Goal: Transaction & Acquisition: Book appointment/travel/reservation

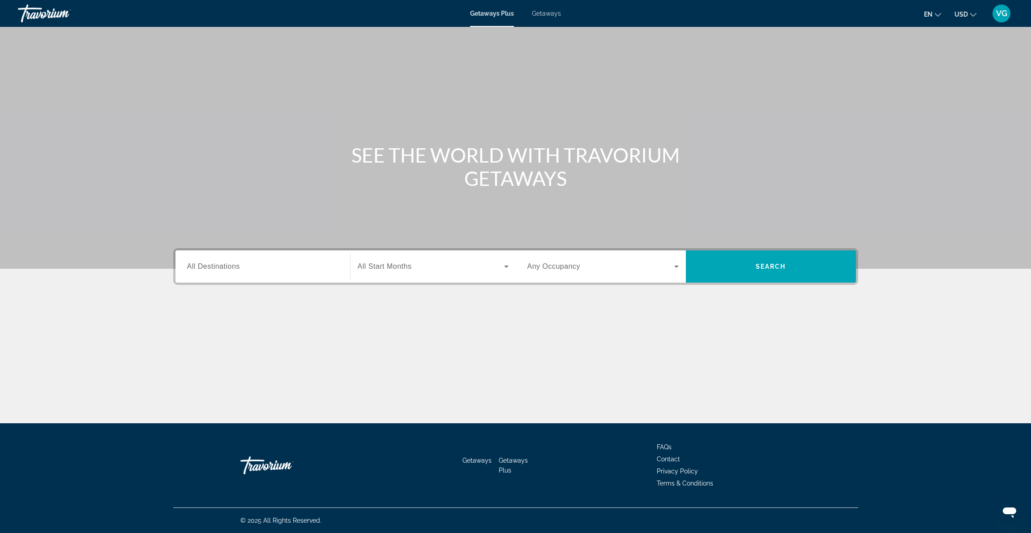
click at [263, 266] on input "Destination All Destinations" at bounding box center [262, 266] width 151 height 11
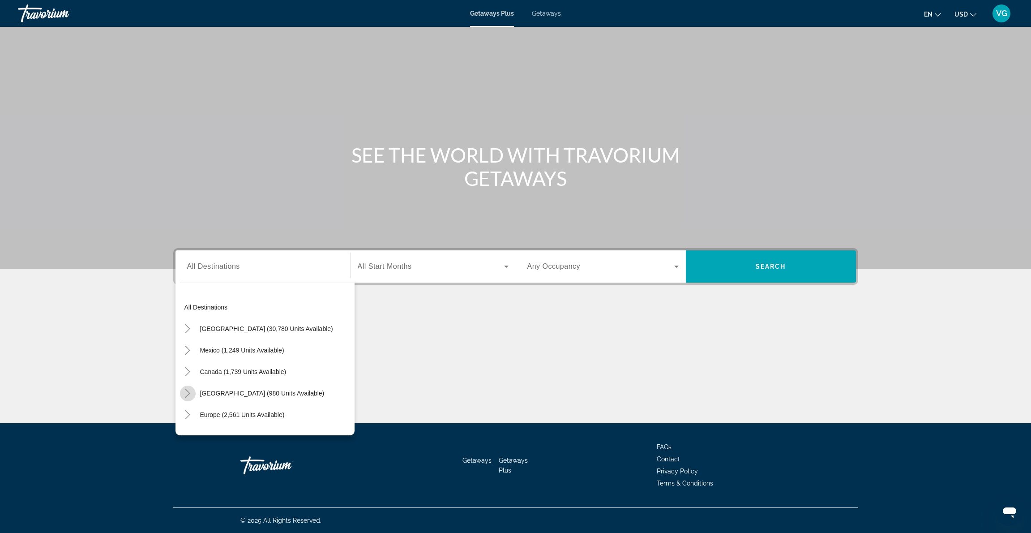
click at [187, 393] on icon "Toggle Caribbean & Atlantic Islands (980 units available)" at bounding box center [187, 393] width 9 height 9
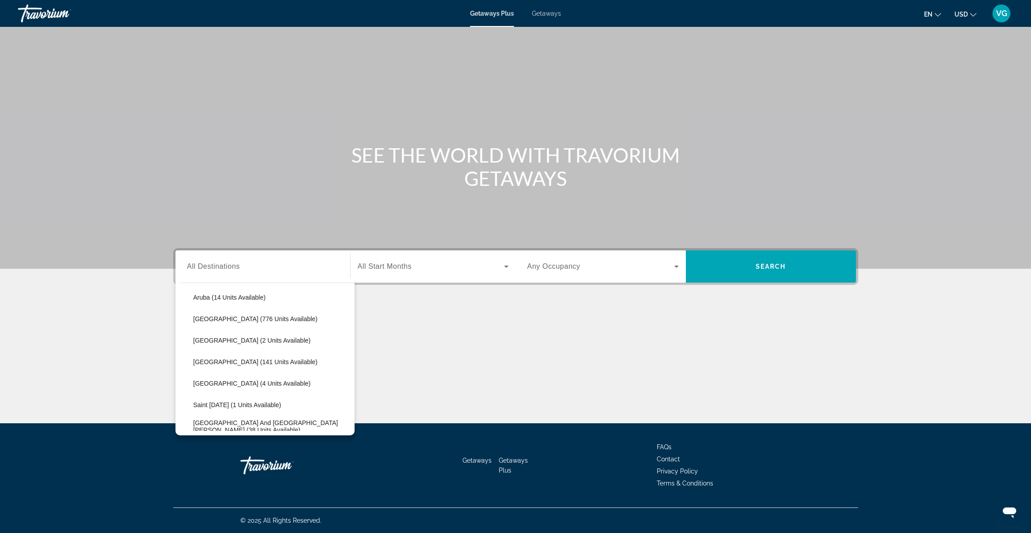
scroll to position [126, 0]
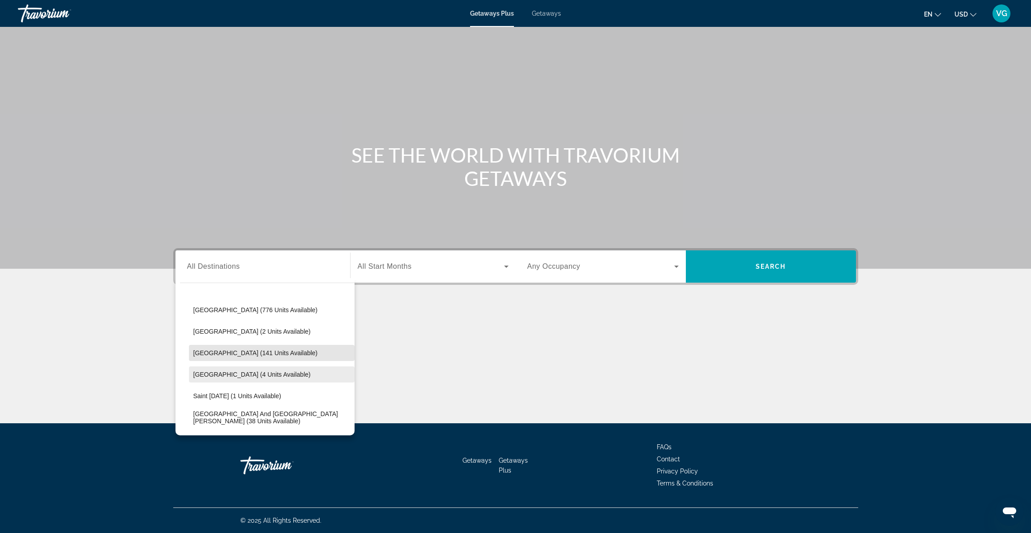
drag, startPoint x: 347, startPoint y: 364, endPoint x: 345, endPoint y: 370, distance: 6.2
click at [345, 370] on ul "Aruba (14 units available) [GEOGRAPHIC_DATA] (776 units available) [GEOGRAPHIC_…" at bounding box center [267, 364] width 175 height 172
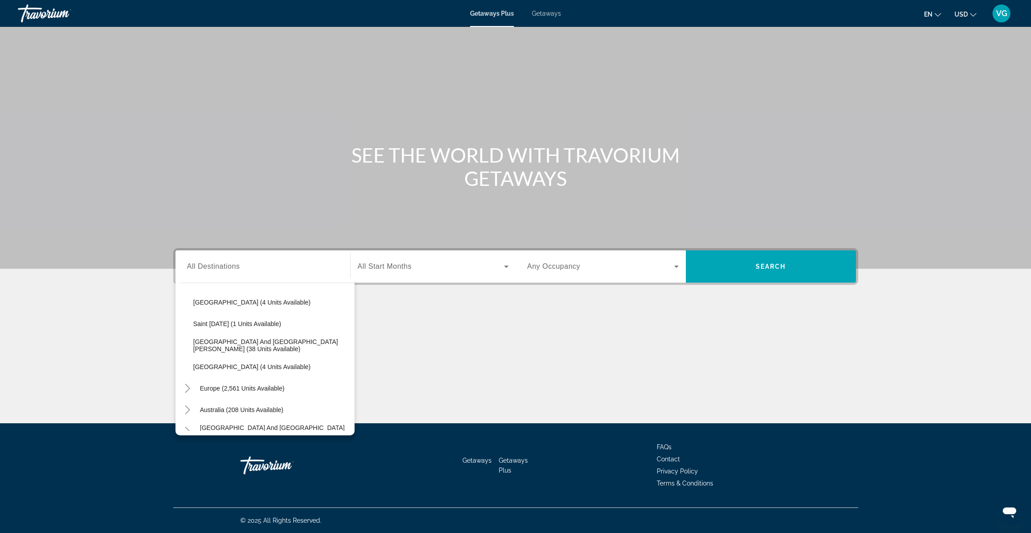
scroll to position [201, 0]
click at [220, 342] on span "[GEOGRAPHIC_DATA] and [GEOGRAPHIC_DATA][PERSON_NAME] (38 units available)" at bounding box center [271, 342] width 157 height 14
type input "**********"
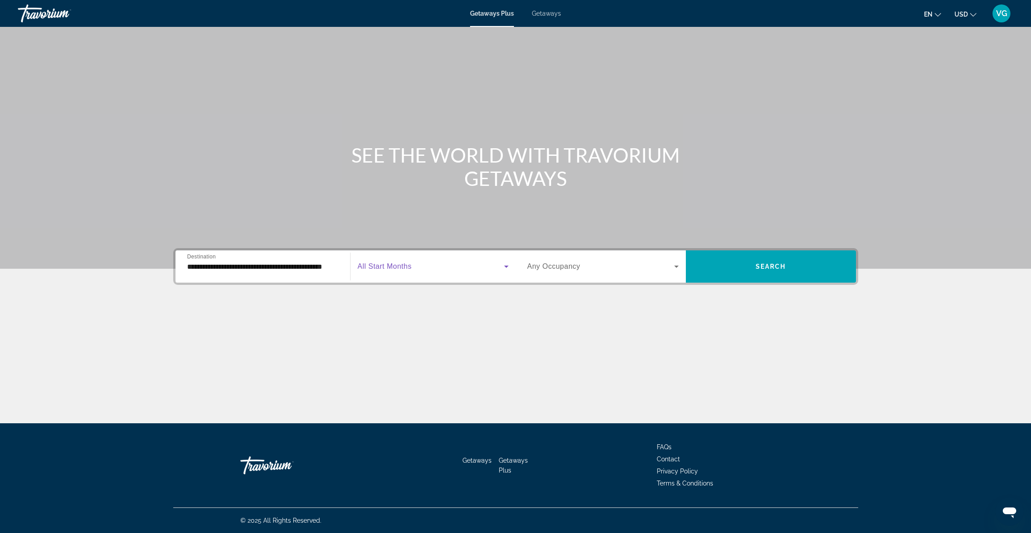
click at [507, 265] on icon "Search widget" at bounding box center [506, 266] width 11 height 11
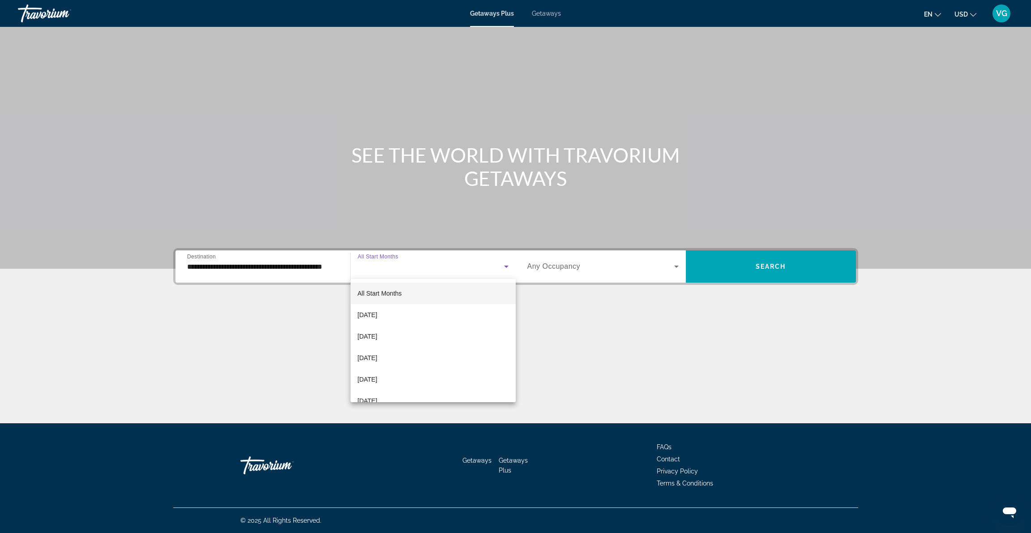
click at [298, 316] on div at bounding box center [515, 266] width 1031 height 533
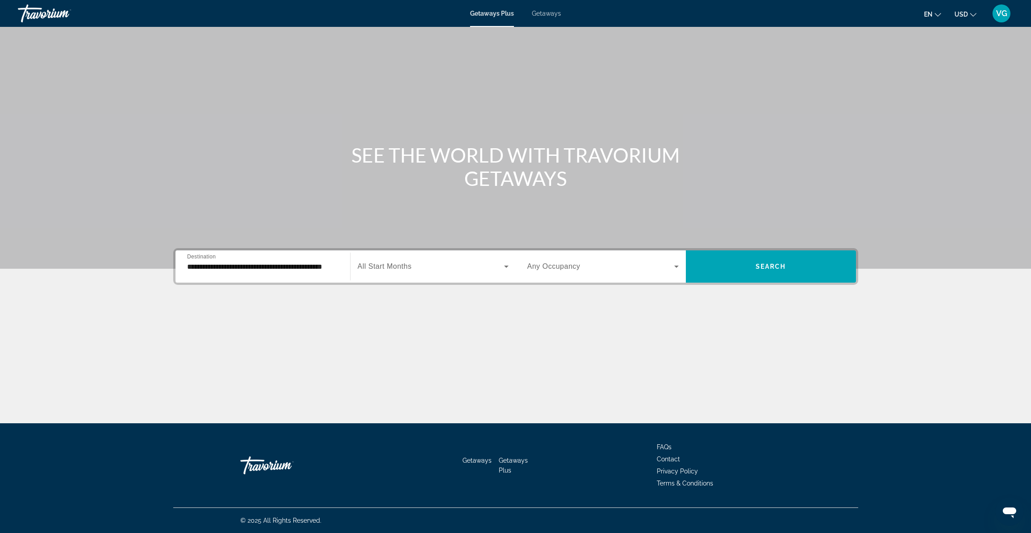
click at [550, 13] on span "Getaways" at bounding box center [546, 13] width 29 height 7
click at [270, 265] on input "Destination All Destinations" at bounding box center [262, 266] width 151 height 11
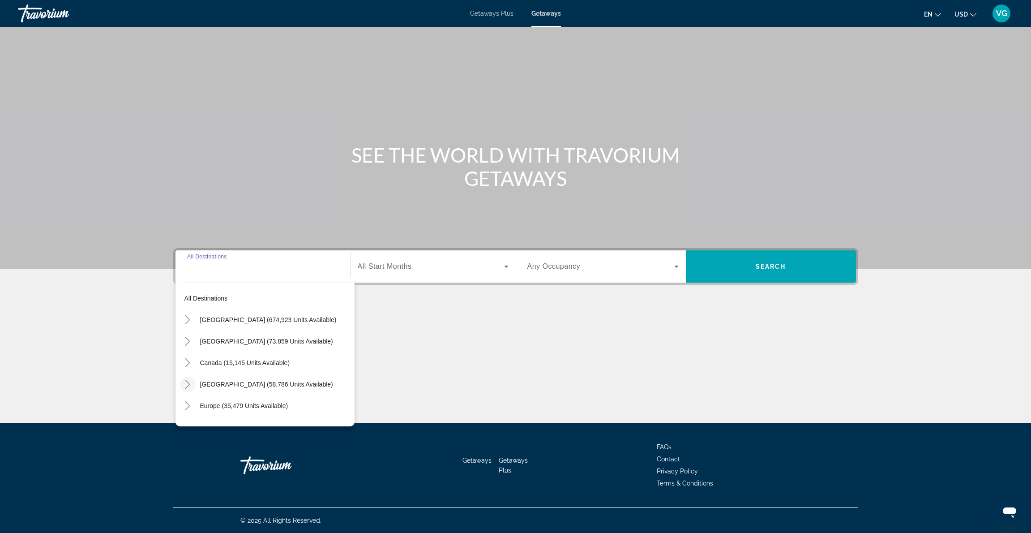
click at [187, 385] on icon "Toggle Caribbean & Atlantic Islands (58,786 units available)" at bounding box center [187, 384] width 9 height 9
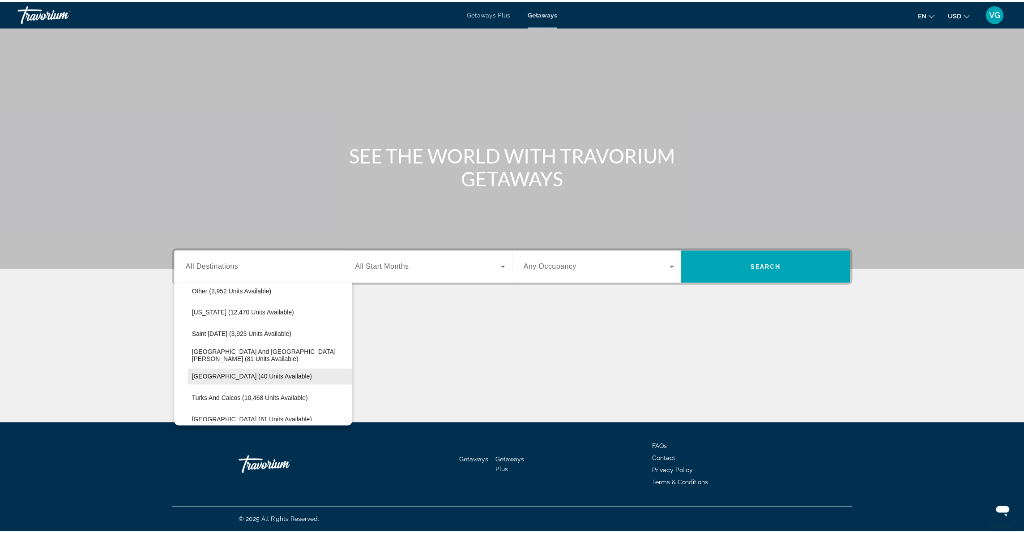
scroll to position [279, 0]
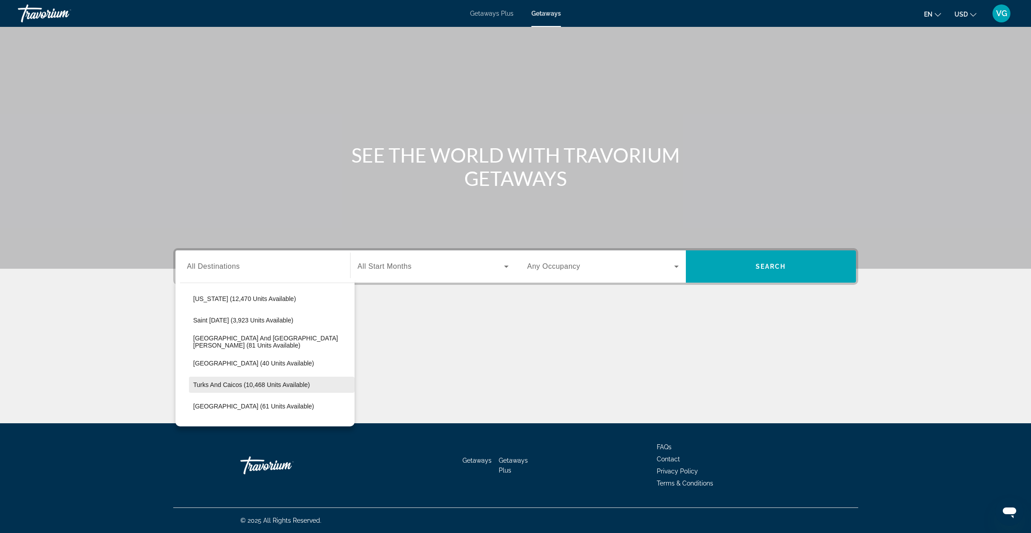
click at [234, 384] on span "Turks and Caicos (10,468 units available)" at bounding box center [251, 384] width 117 height 7
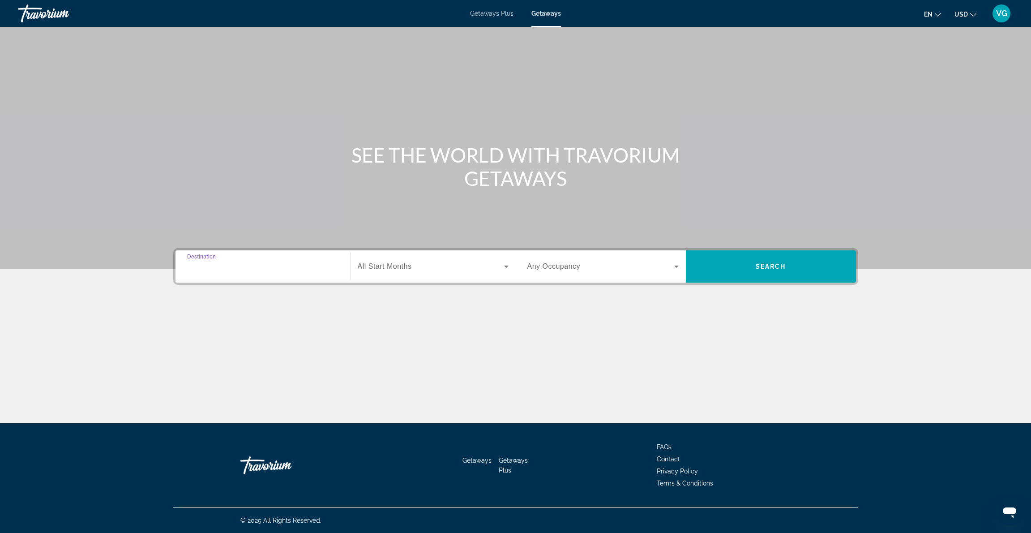
type input "**********"
click at [508, 266] on icon "Search widget" at bounding box center [506, 266] width 11 height 11
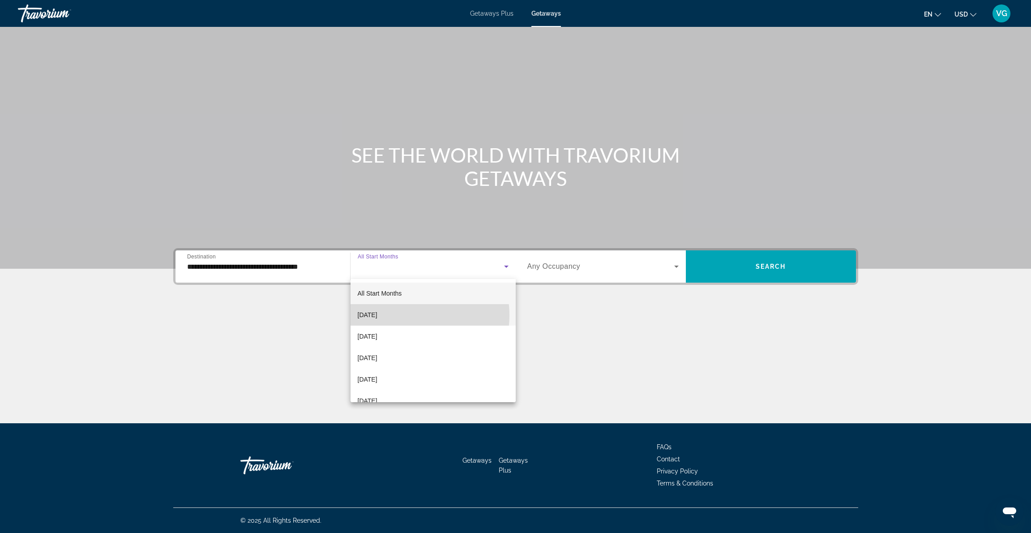
click at [410, 315] on mat-option "[DATE]" at bounding box center [433, 314] width 165 height 21
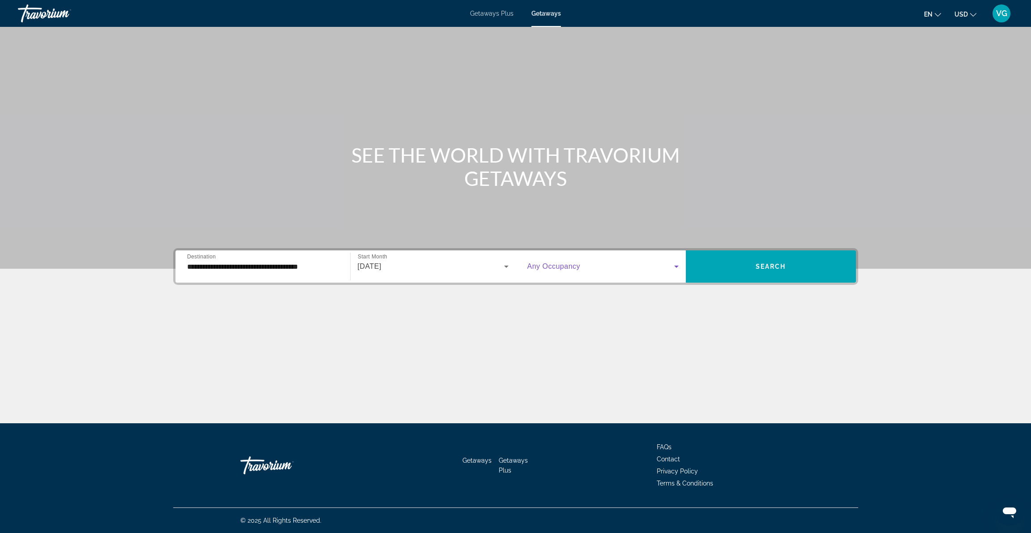
click at [678, 266] on icon "Search widget" at bounding box center [676, 266] width 11 height 11
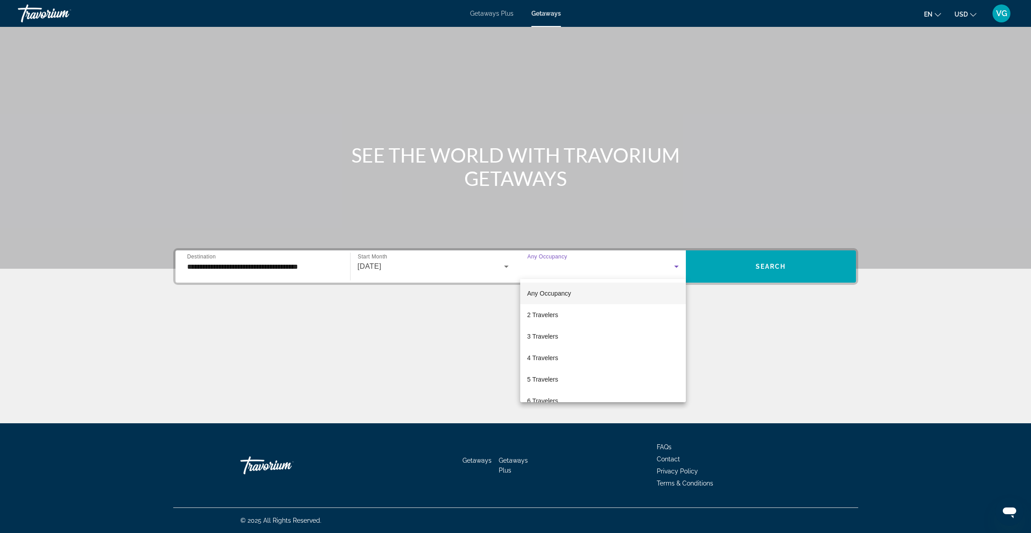
click at [507, 265] on div at bounding box center [515, 266] width 1031 height 533
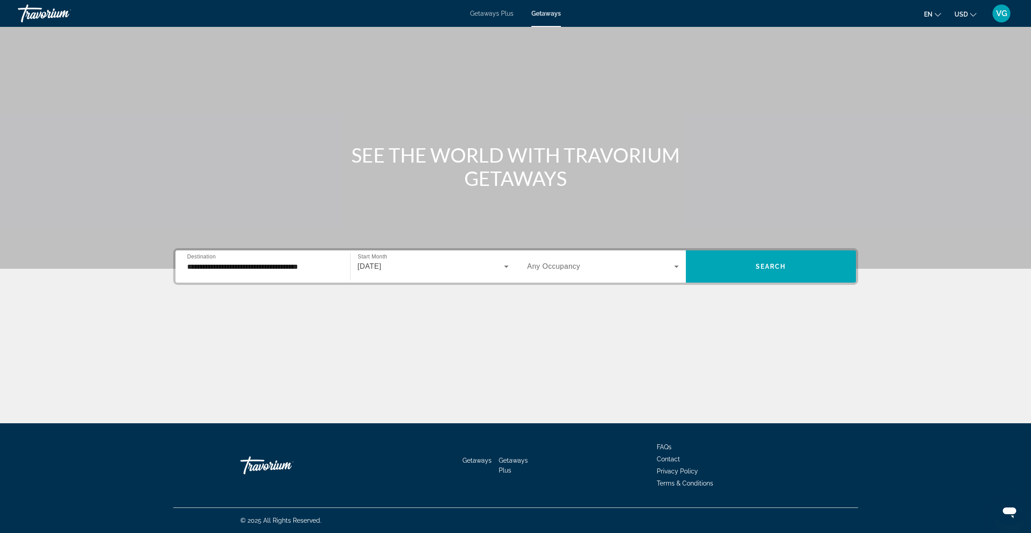
click at [507, 265] on icon "Search widget" at bounding box center [506, 266] width 11 height 11
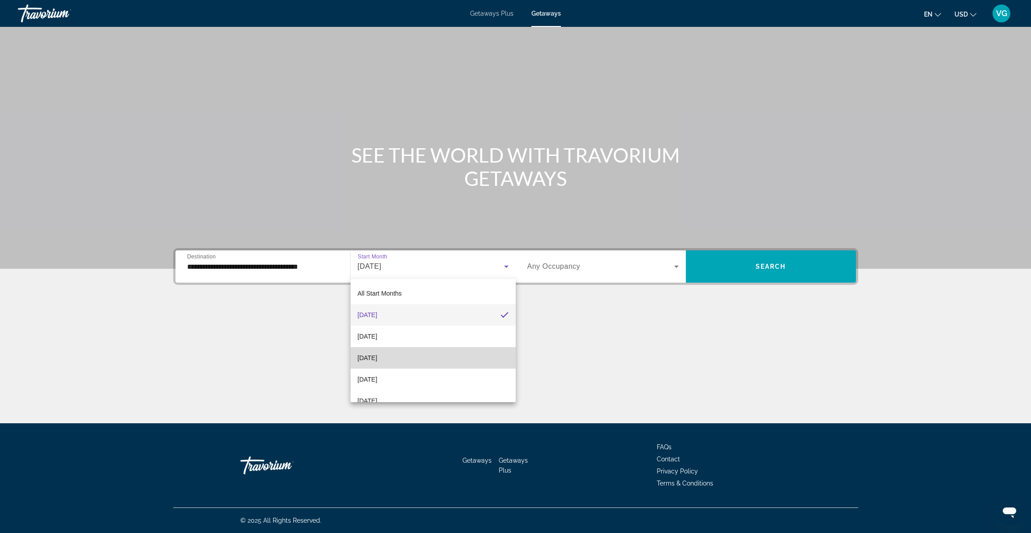
click at [459, 359] on mat-option "[DATE]" at bounding box center [433, 357] width 165 height 21
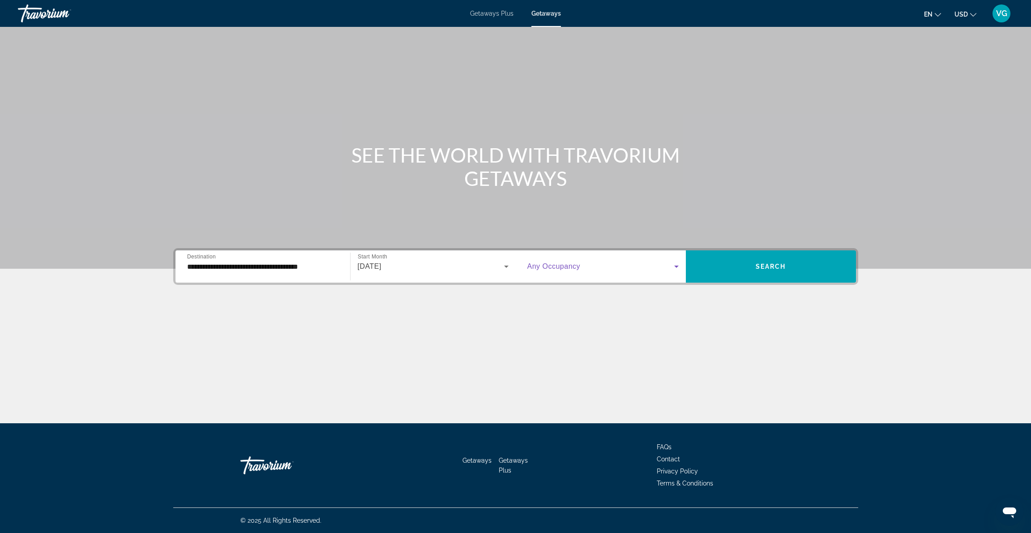
click at [677, 266] on icon "Search widget" at bounding box center [676, 266] width 11 height 11
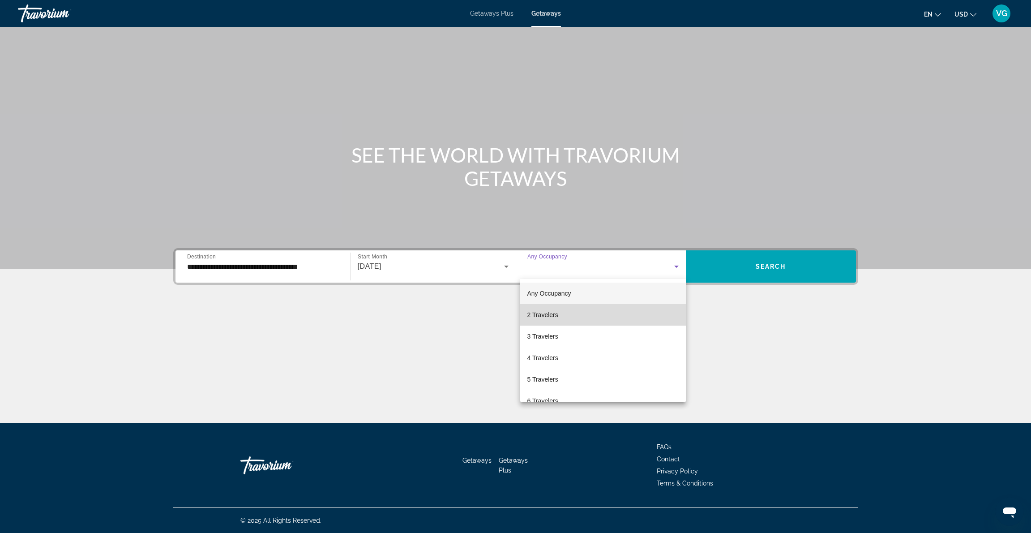
click at [605, 313] on mat-option "2 Travelers" at bounding box center [603, 314] width 166 height 21
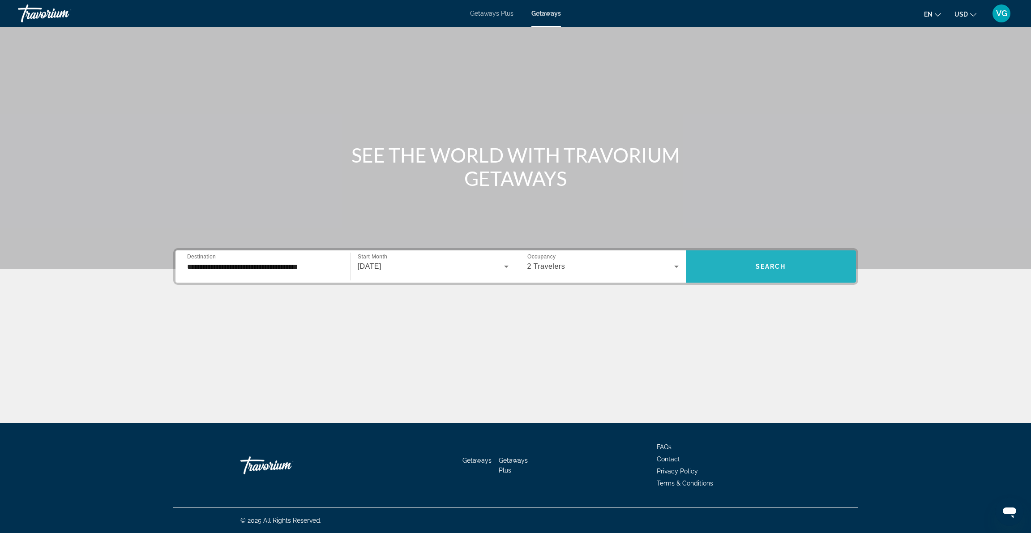
click at [776, 267] on span "Search" at bounding box center [771, 266] width 30 height 7
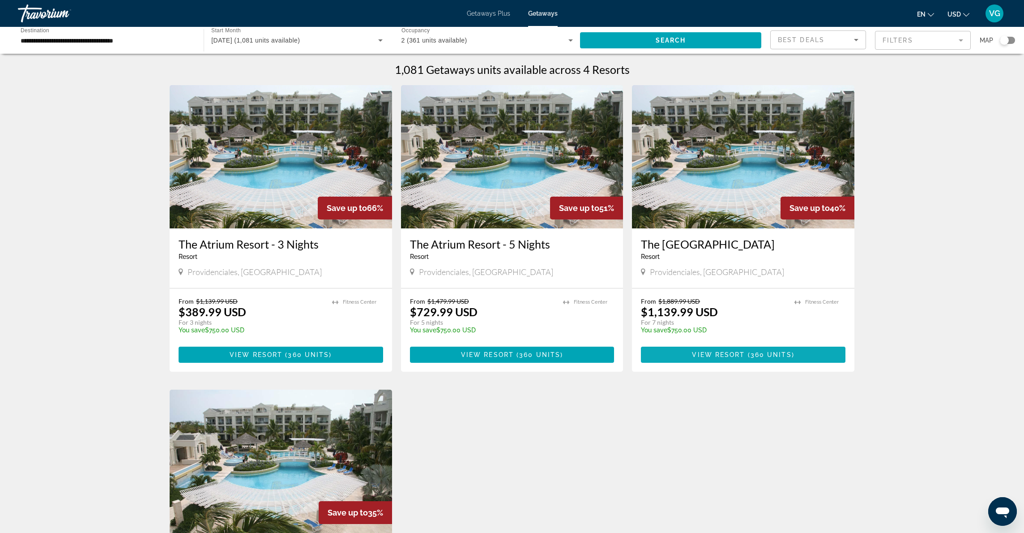
scroll to position [15, 0]
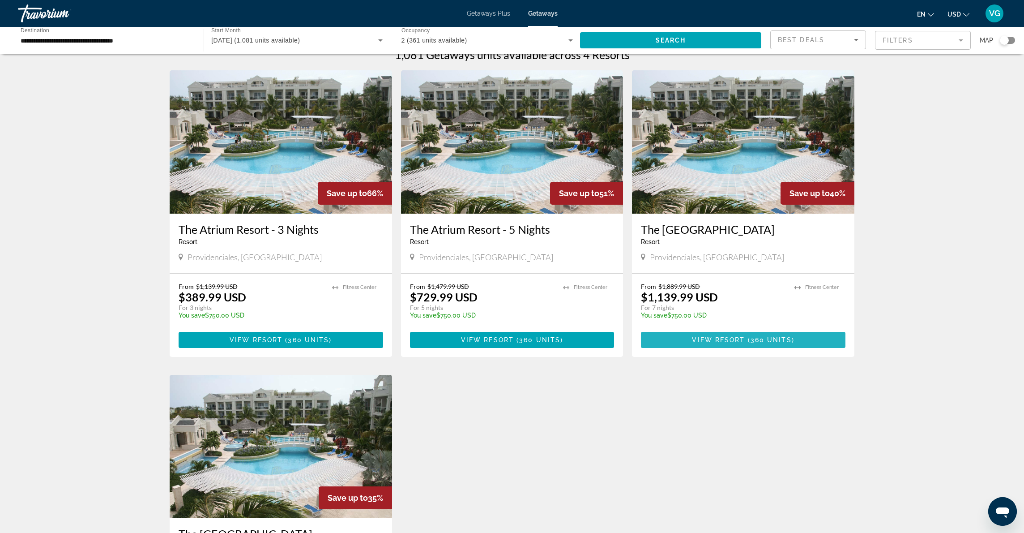
click at [737, 338] on span "View Resort" at bounding box center [718, 339] width 53 height 7
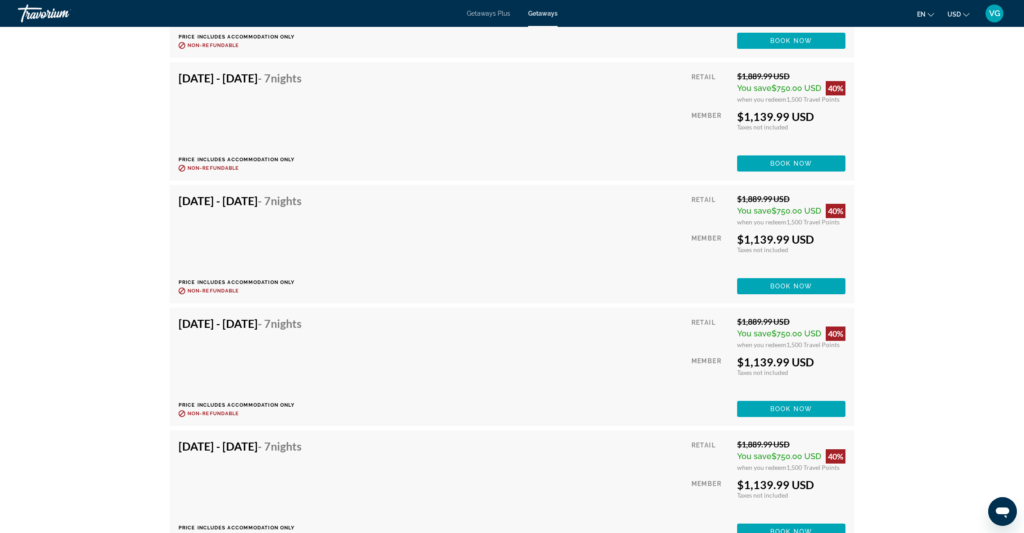
scroll to position [1391, 0]
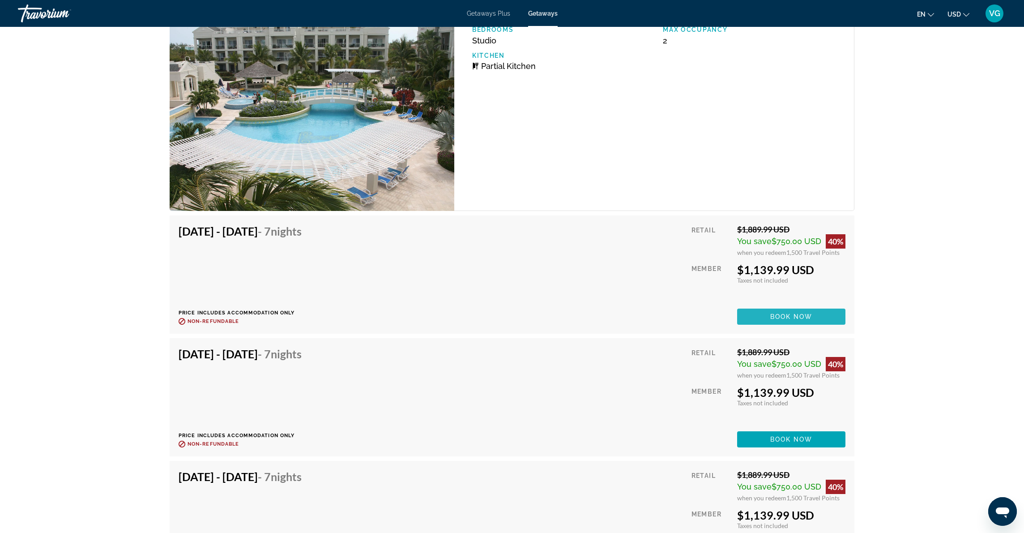
click at [795, 316] on span "Book now" at bounding box center [792, 316] width 43 height 7
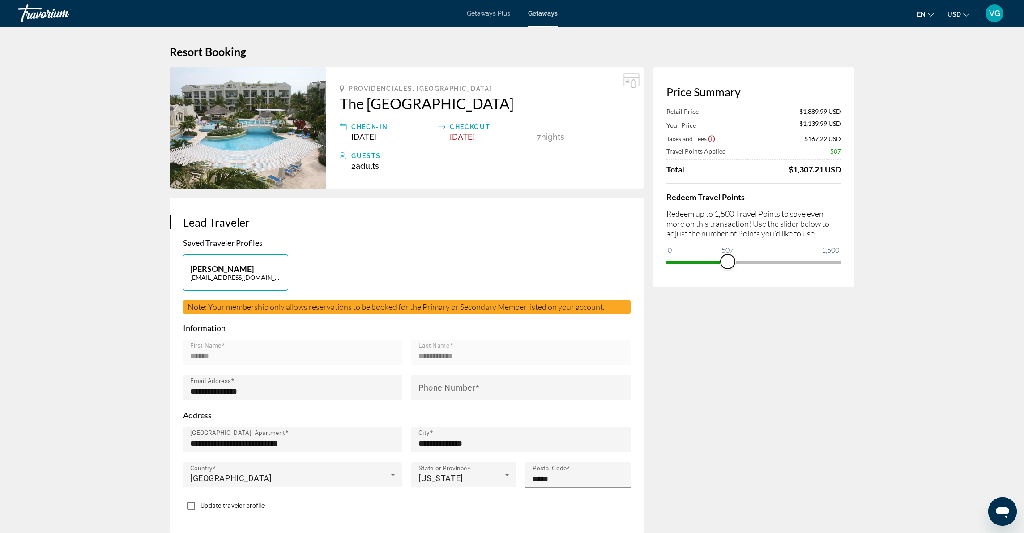
drag, startPoint x: 834, startPoint y: 262, endPoint x: 728, endPoint y: 262, distance: 106.1
click at [728, 262] on span "ngx-slider" at bounding box center [728, 261] width 14 height 14
drag, startPoint x: 730, startPoint y: 263, endPoint x: 784, endPoint y: 272, distance: 54.5
click at [784, 272] on div "Price Summary Retail Price $1,889.99 USD Your Price $1,636.49 USD Taxes and Fee…" at bounding box center [753, 177] width 201 height 220
drag, startPoint x: 783, startPoint y: 265, endPoint x: 789, endPoint y: 266, distance: 6.3
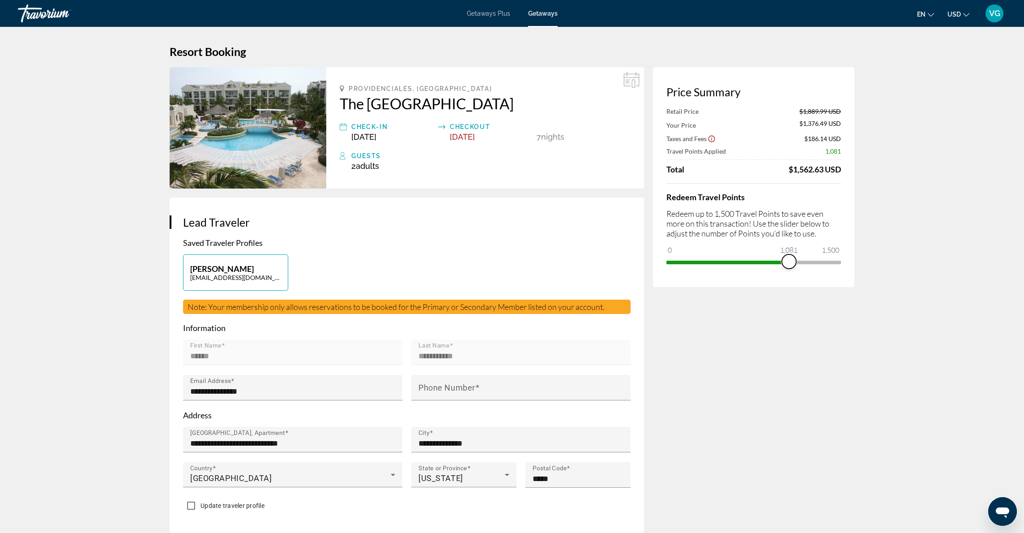
click at [789, 266] on span "ngx-slider" at bounding box center [789, 261] width 14 height 14
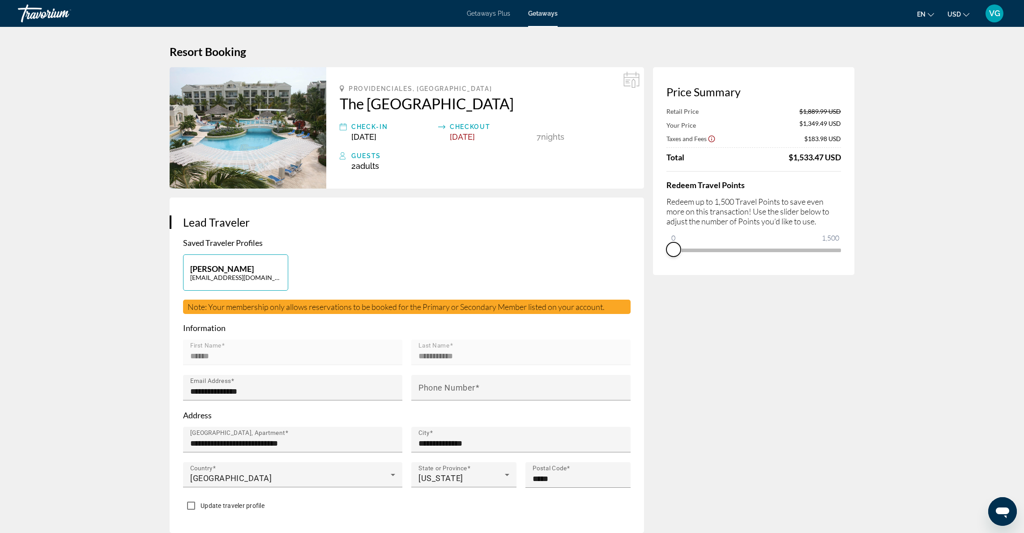
drag, startPoint x: 791, startPoint y: 263, endPoint x: 671, endPoint y: 244, distance: 121.4
click at [671, 244] on span "ngx-slider" at bounding box center [674, 249] width 14 height 14
drag, startPoint x: 674, startPoint y: 240, endPoint x: 790, endPoint y: 262, distance: 117.8
click at [790, 262] on div "Price Summary Your Price $1,889.99 USD Taxes and Fees $227.22 USD Travel Points…" at bounding box center [753, 171] width 201 height 208
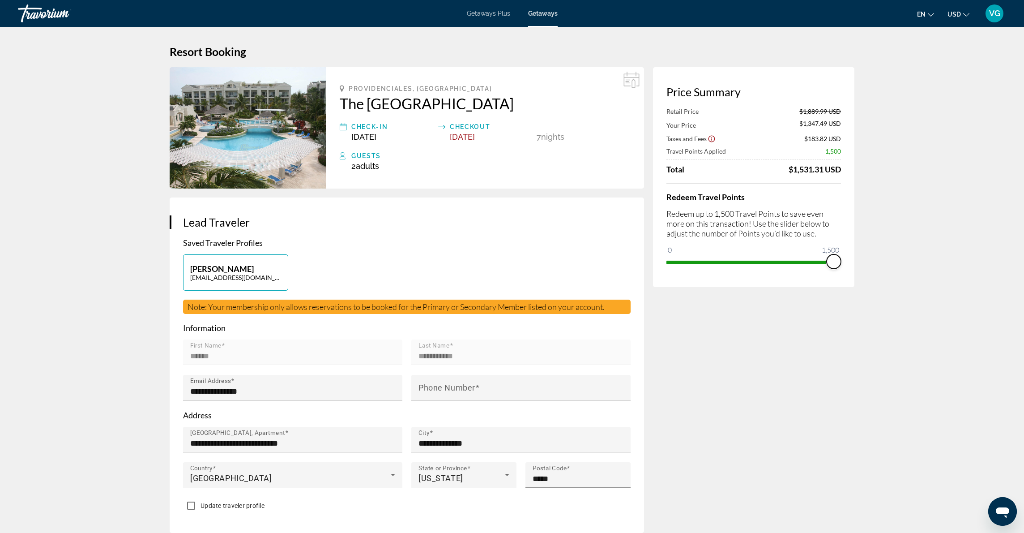
drag, startPoint x: 788, startPoint y: 261, endPoint x: 852, endPoint y: 273, distance: 64.1
click at [852, 273] on div "Price Summary Retail Price $1,889.99 USD Your Price $1,347.49 USD Taxes and Fee…" at bounding box center [753, 177] width 201 height 220
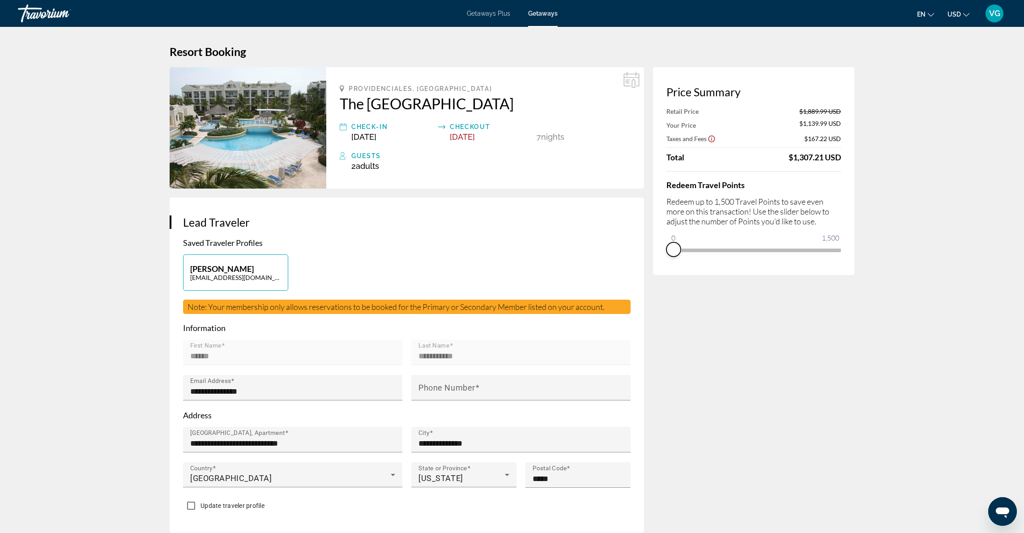
drag, startPoint x: 835, startPoint y: 262, endPoint x: 664, endPoint y: 264, distance: 170.6
click at [664, 264] on div "Price Summary Retail Price $1,889.99 USD Your Price $1,139.99 USD Taxes and Fee…" at bounding box center [753, 171] width 201 height 208
drag, startPoint x: 680, startPoint y: 239, endPoint x: 704, endPoint y: 243, distance: 24.1
click at [704, 249] on ngx-slider "0 1,500 281" at bounding box center [754, 250] width 175 height 2
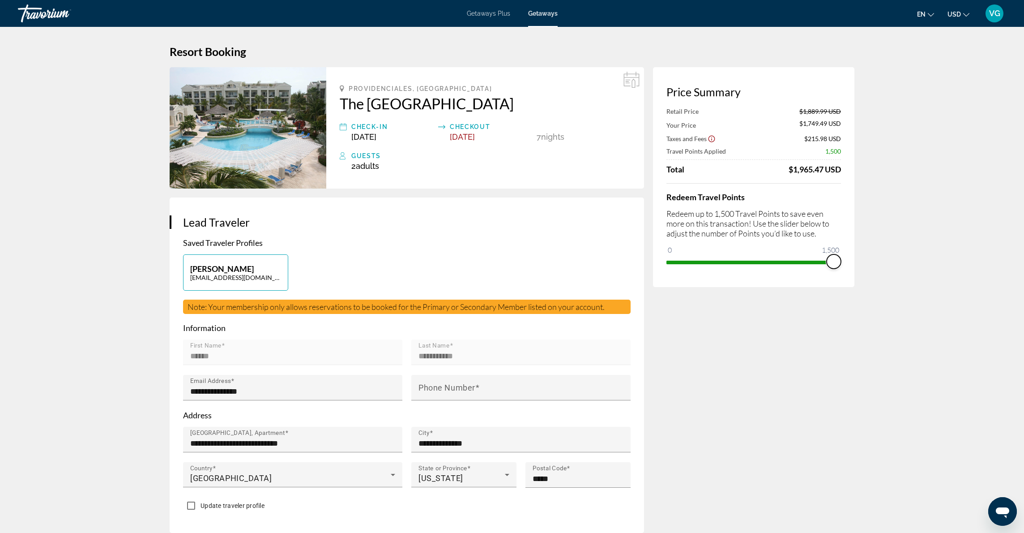
drag, startPoint x: 703, startPoint y: 262, endPoint x: 847, endPoint y: 292, distance: 147.3
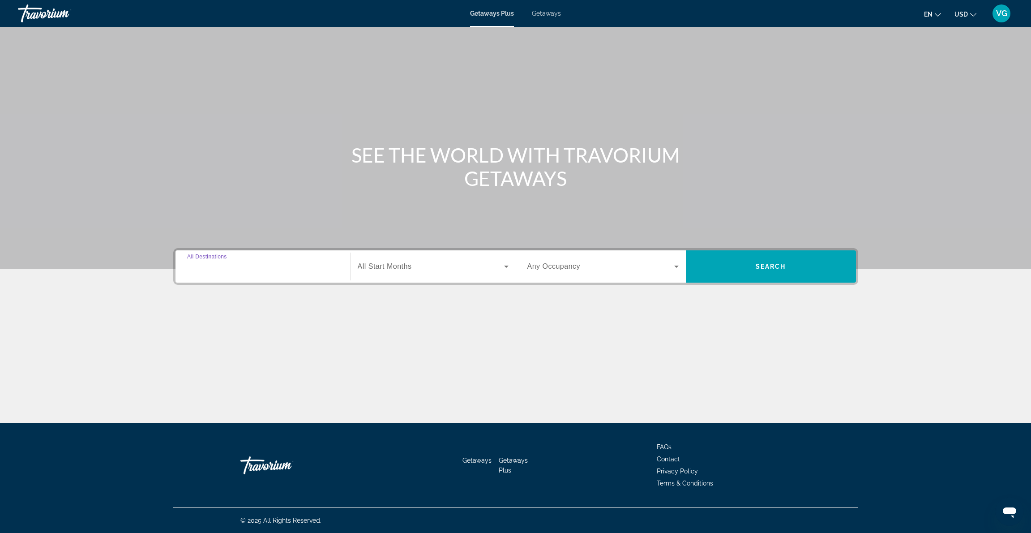
click at [264, 265] on input "Destination All Destinations" at bounding box center [262, 266] width 151 height 11
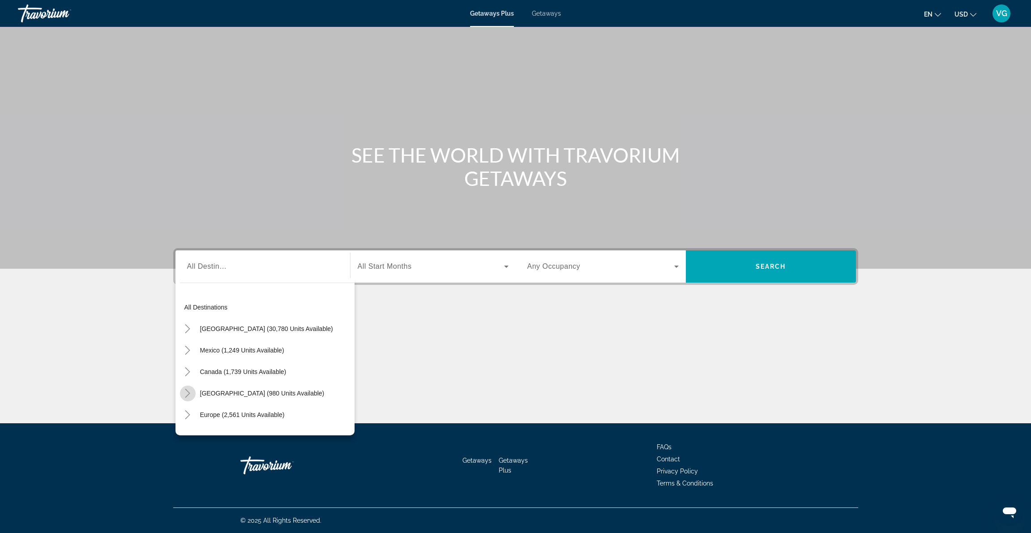
click at [189, 393] on icon "Toggle Caribbean & Atlantic Islands (980 units available)" at bounding box center [187, 393] width 9 height 9
click at [252, 368] on span "Aruba (14 units available)" at bounding box center [229, 368] width 73 height 7
type input "**********"
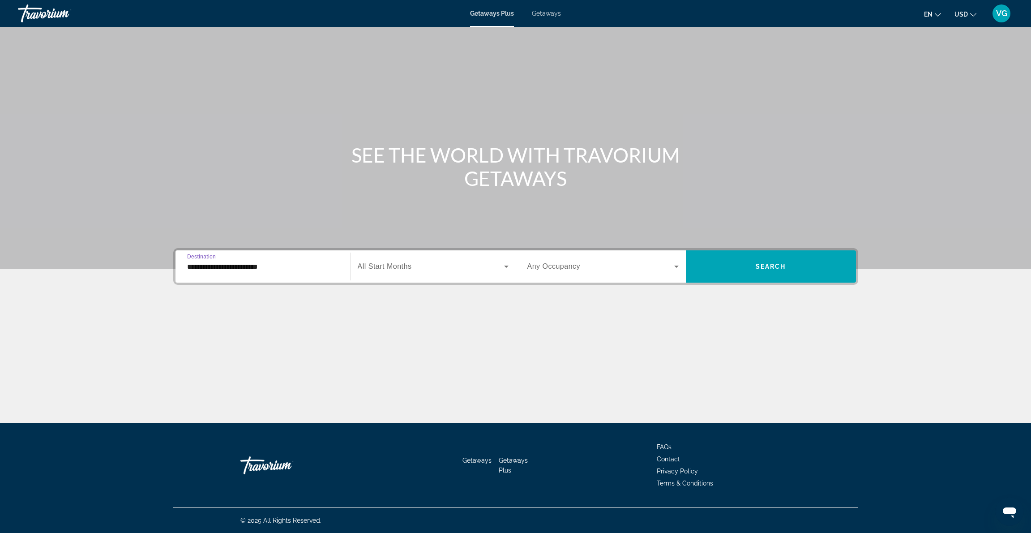
click at [507, 266] on icon "Search widget" at bounding box center [506, 267] width 4 height 2
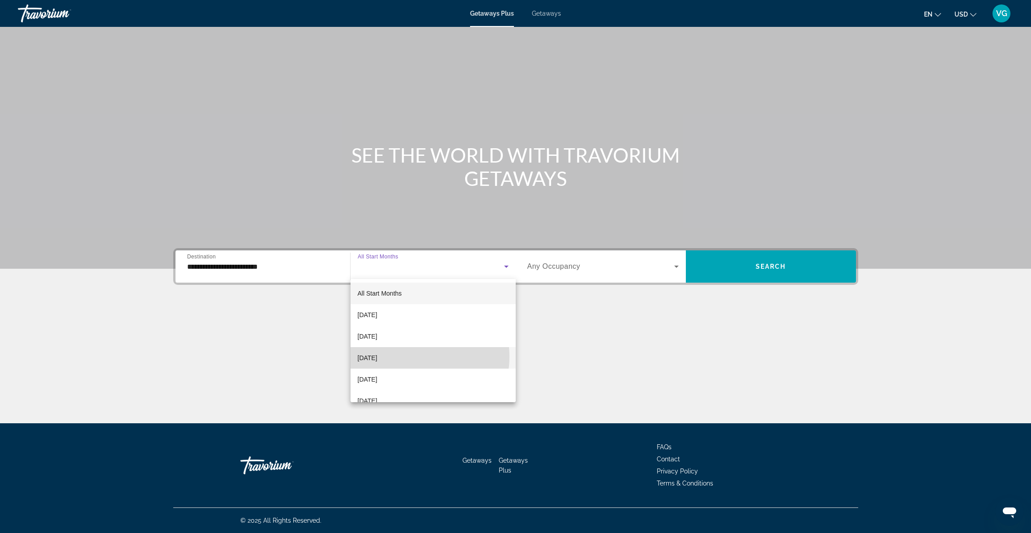
click at [413, 356] on mat-option "[DATE]" at bounding box center [433, 357] width 165 height 21
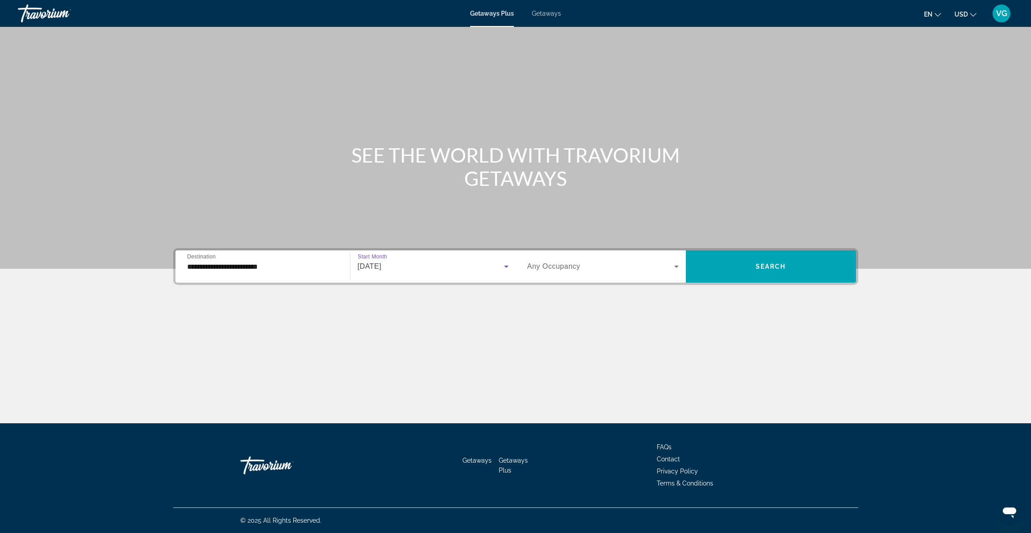
click at [676, 265] on icon "Search widget" at bounding box center [676, 266] width 11 height 11
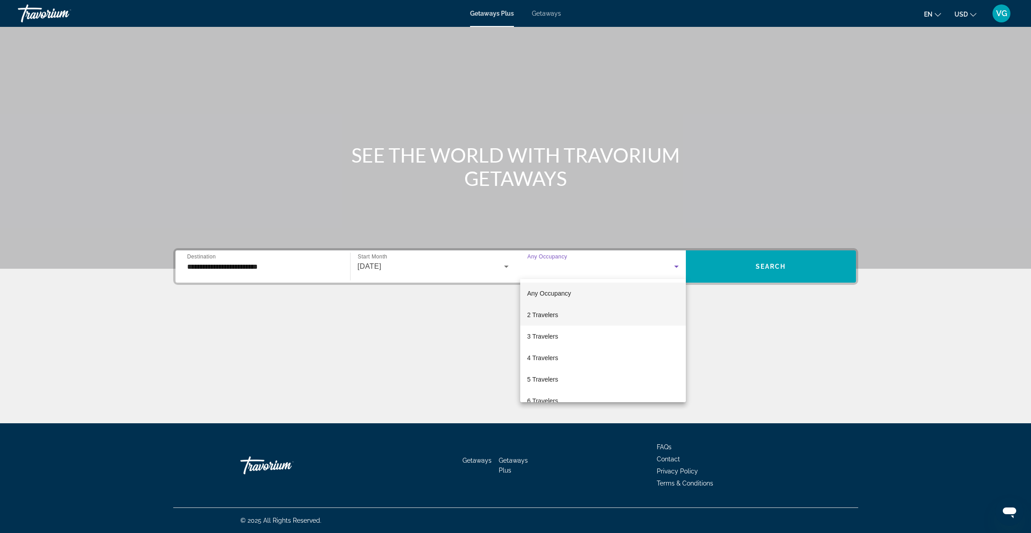
click at [601, 312] on mat-option "2 Travelers" at bounding box center [603, 314] width 166 height 21
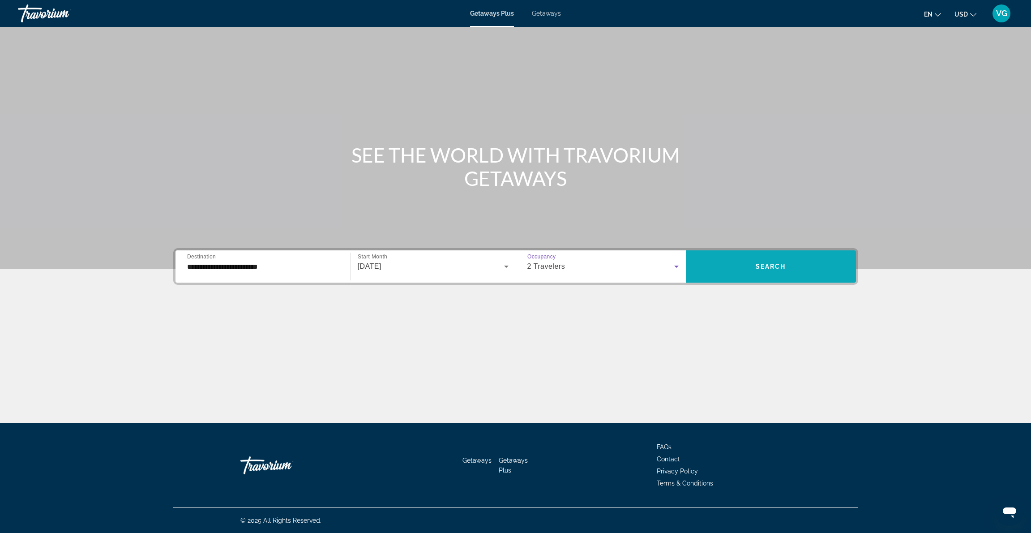
click at [771, 262] on span "Search widget" at bounding box center [771, 266] width 170 height 21
